Goal: Task Accomplishment & Management: Use online tool/utility

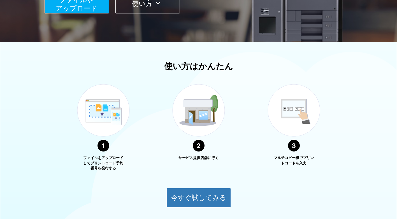
scroll to position [179, 0]
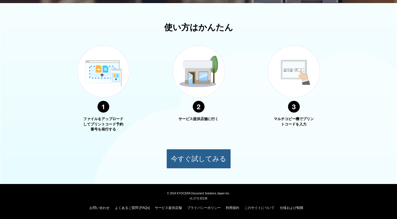
click at [197, 153] on button "今すぐ試してみる" at bounding box center [198, 159] width 64 height 20
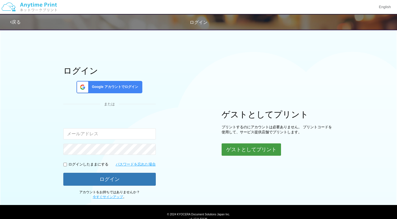
click at [238, 155] on button "ゲストとしてプリント" at bounding box center [250, 149] width 59 height 12
click at [234, 149] on button "ゲストとしてプリント" at bounding box center [250, 149] width 59 height 12
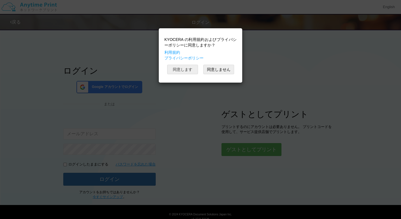
click at [184, 69] on button "同意します" at bounding box center [182, 70] width 31 height 10
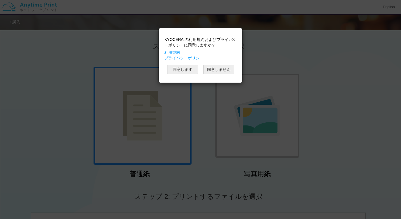
click at [179, 71] on button "同意します" at bounding box center [182, 70] width 31 height 10
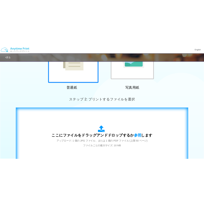
scroll to position [187, 0]
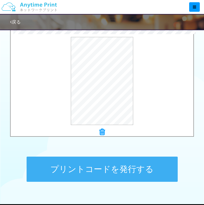
click at [134, 163] on button "プリントコードを発行する" at bounding box center [102, 169] width 151 height 25
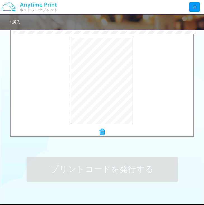
scroll to position [0, 0]
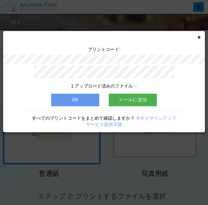
click at [200, 37] on icon at bounding box center [199, 38] width 3 height 4
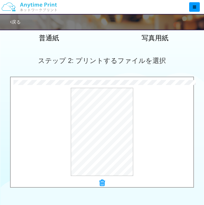
scroll to position [182, 0]
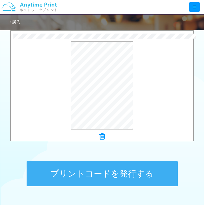
click at [112, 172] on button "プリントコードを発行する" at bounding box center [102, 173] width 151 height 25
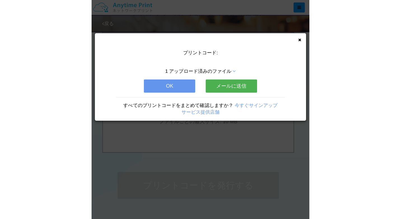
scroll to position [0, 0]
